Goal: Transaction & Acquisition: Book appointment/travel/reservation

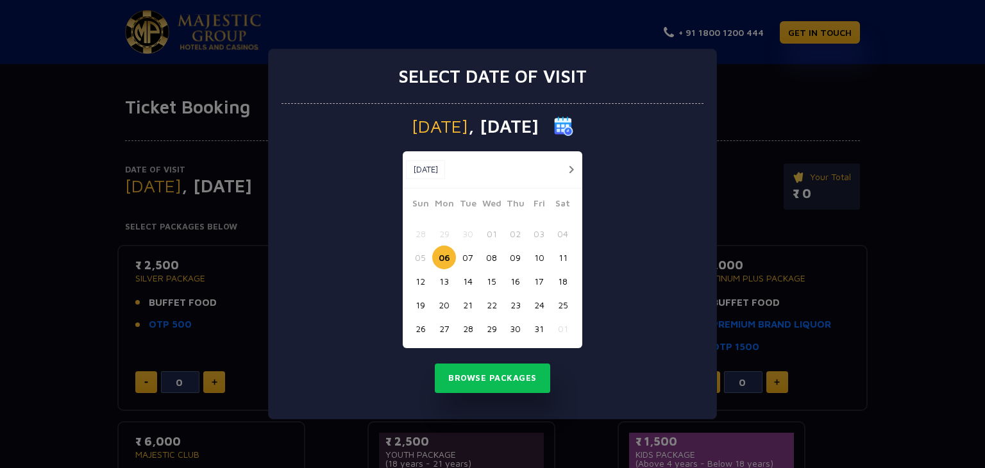
click at [490, 282] on button "15" at bounding box center [492, 281] width 24 height 24
click at [492, 378] on button "Browse Packages" at bounding box center [492, 379] width 115 height 30
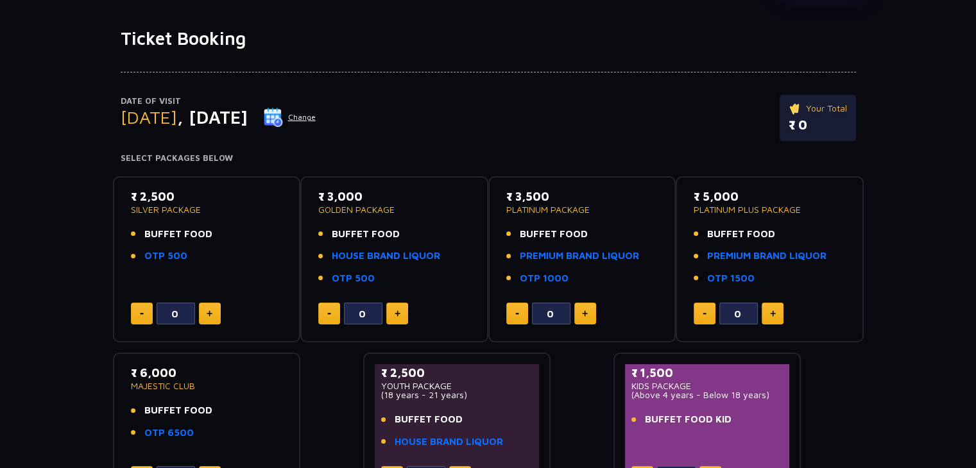
scroll to position [106, 0]
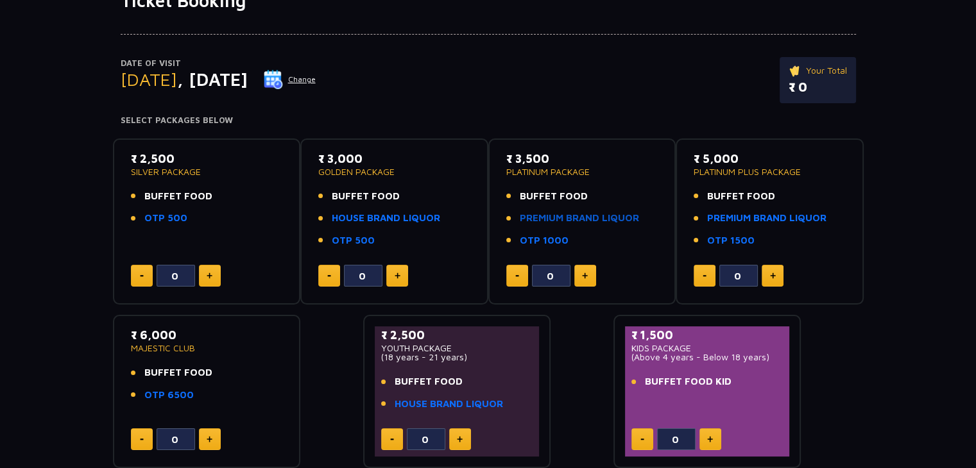
click at [577, 214] on link "PREMIUM BRAND LIQUOR" at bounding box center [579, 218] width 119 height 15
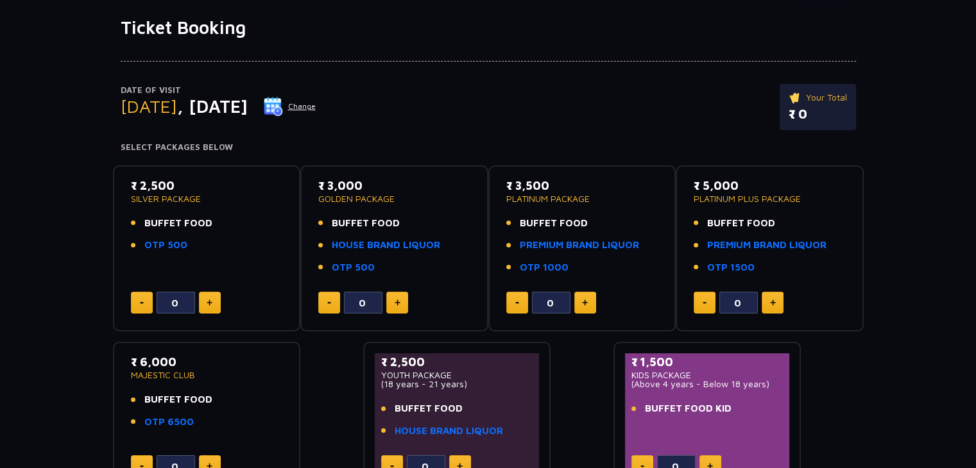
scroll to position [0, 0]
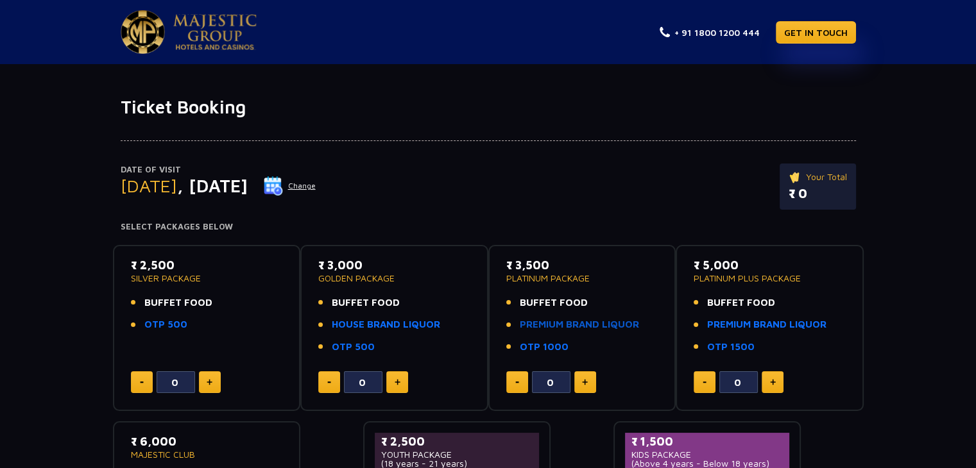
click at [547, 326] on link "PREMIUM BRAND LIQUOR" at bounding box center [579, 325] width 119 height 15
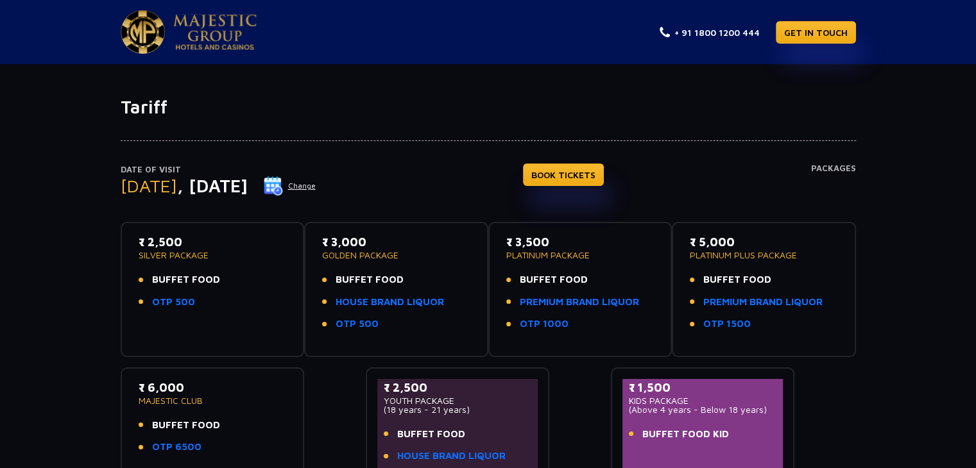
scroll to position [175, 0]
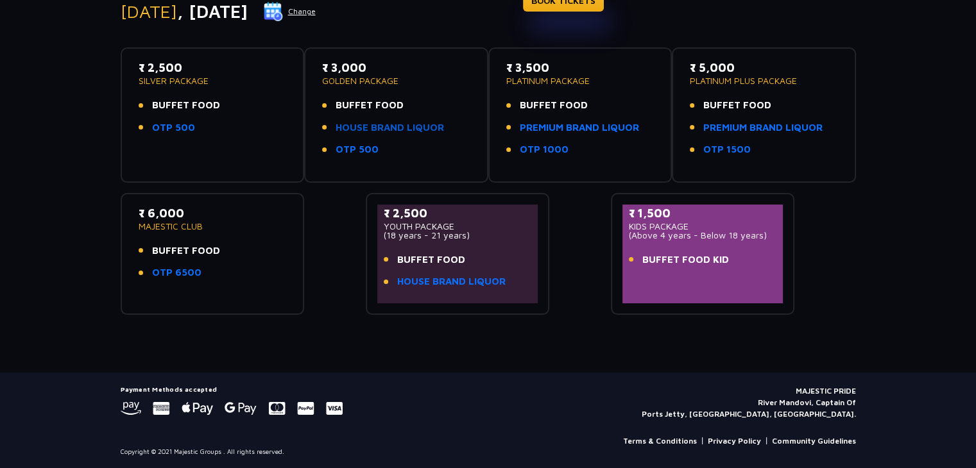
click at [366, 131] on link "HOUSE BRAND LIQUOR" at bounding box center [390, 128] width 108 height 15
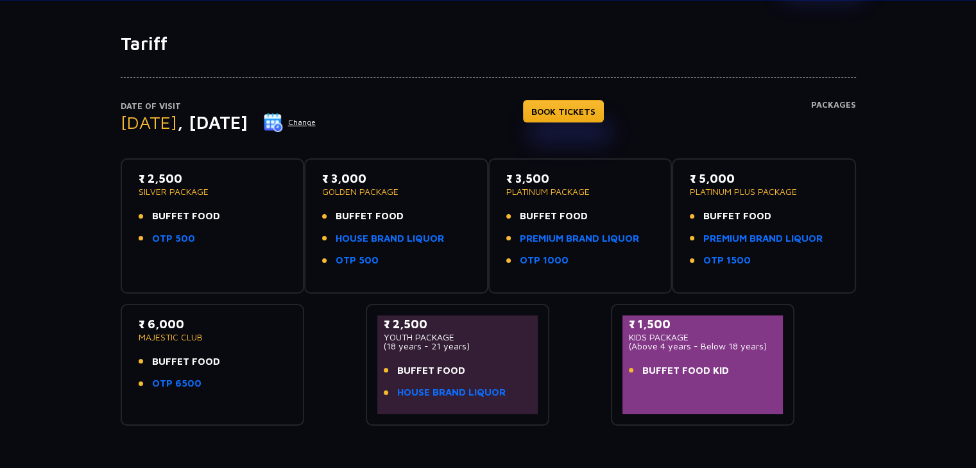
scroll to position [0, 0]
